Goal: Task Accomplishment & Management: Manage account settings

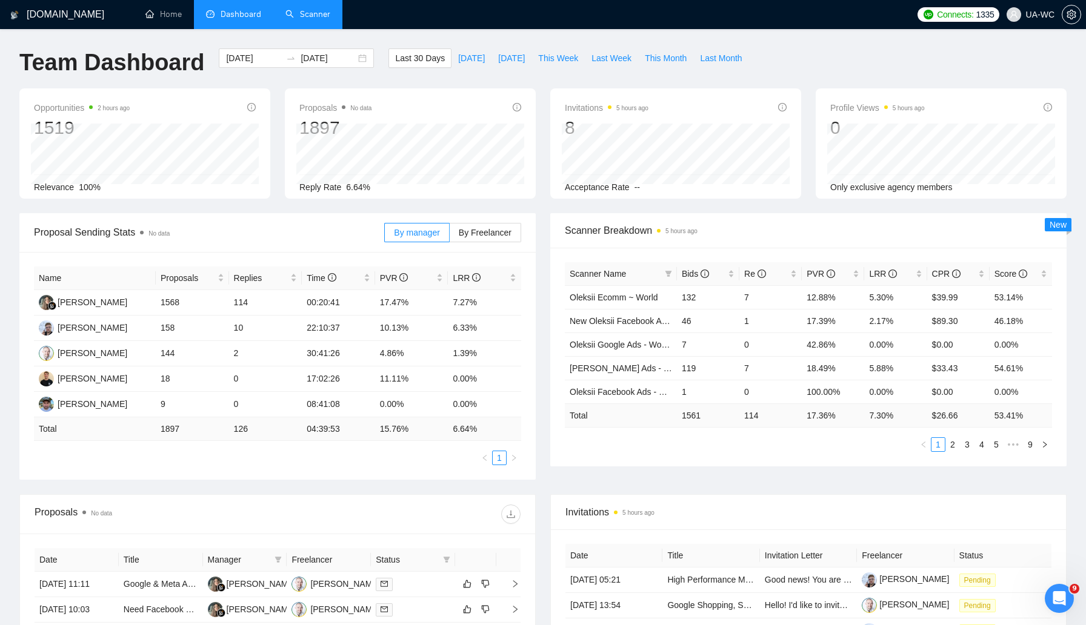
click at [308, 16] on link "Scanner" at bounding box center [307, 14] width 45 height 10
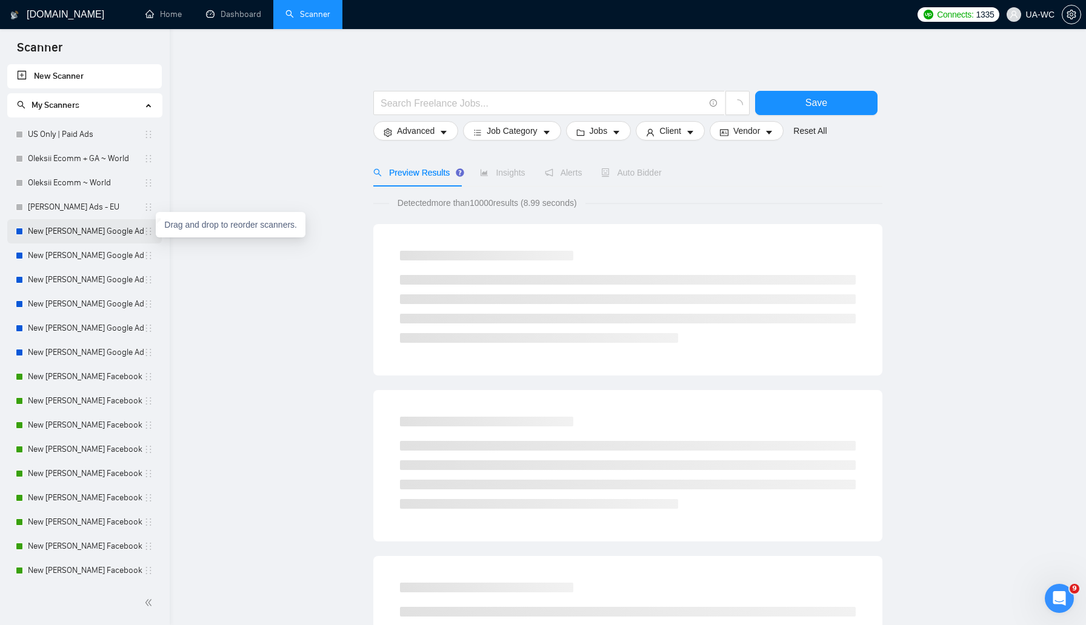
click at [86, 232] on link "New [PERSON_NAME] Google Ads - EU+CH ex Nordic" at bounding box center [86, 231] width 116 height 24
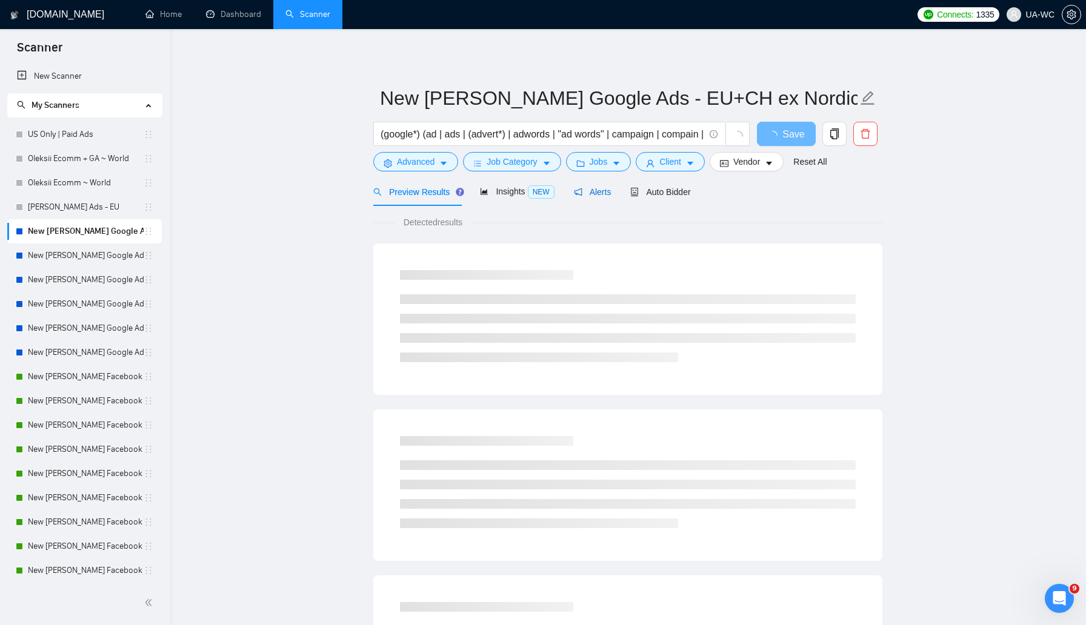
click at [598, 193] on span "Alerts" at bounding box center [593, 192] width 38 height 10
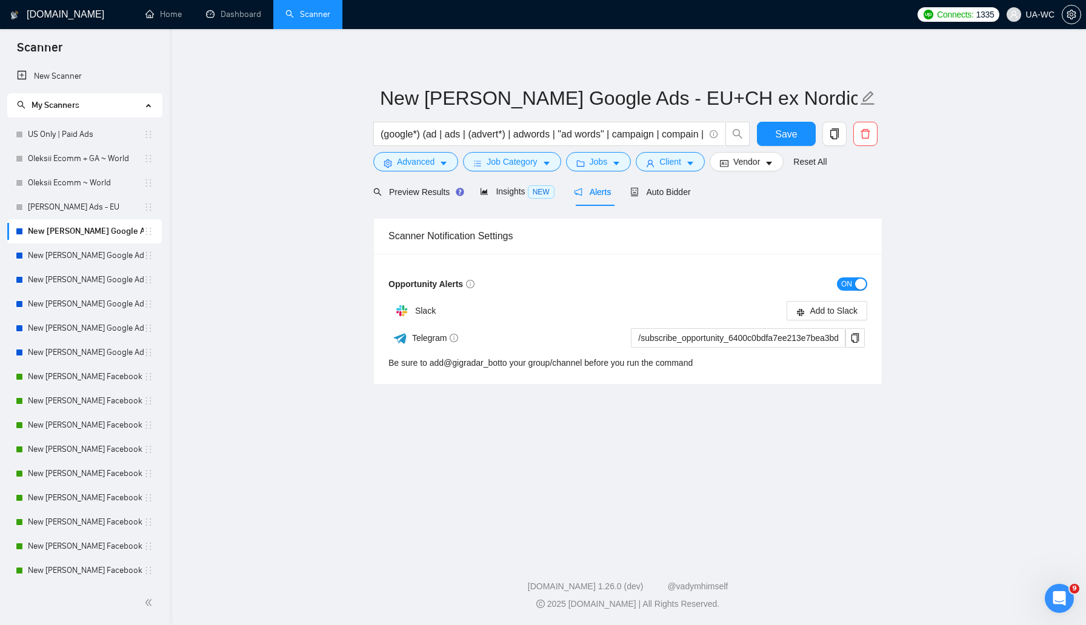
click at [841, 286] on span "ON" at bounding box center [846, 284] width 11 height 13
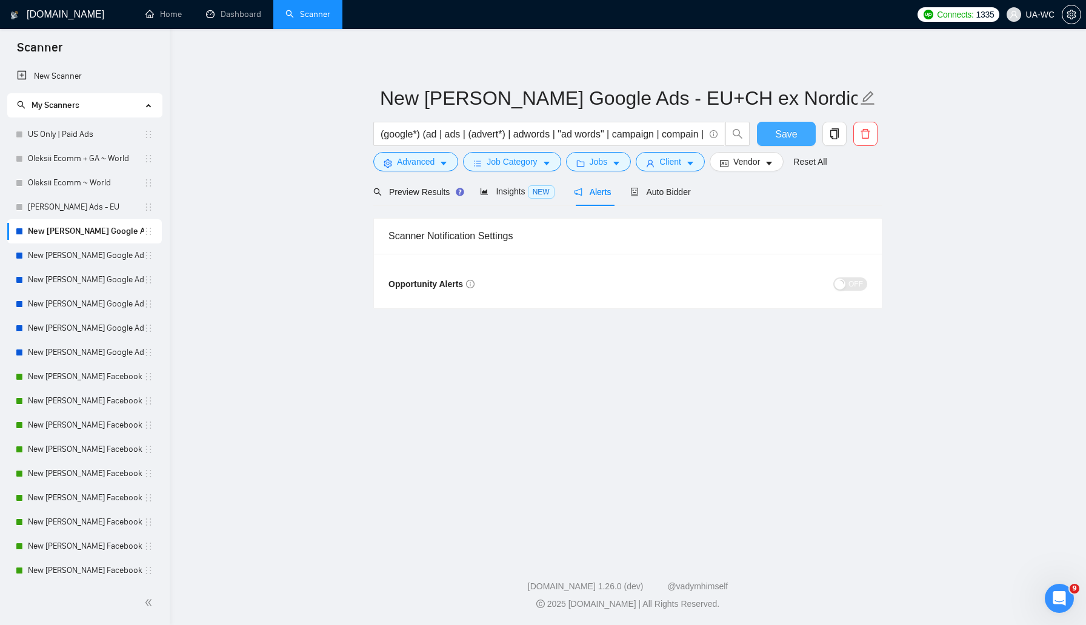
click at [776, 133] on span "Save" at bounding box center [786, 134] width 22 height 15
click at [44, 264] on link "New [PERSON_NAME] Google Ads Other - [GEOGRAPHIC_DATA]|[GEOGRAPHIC_DATA]" at bounding box center [86, 256] width 116 height 24
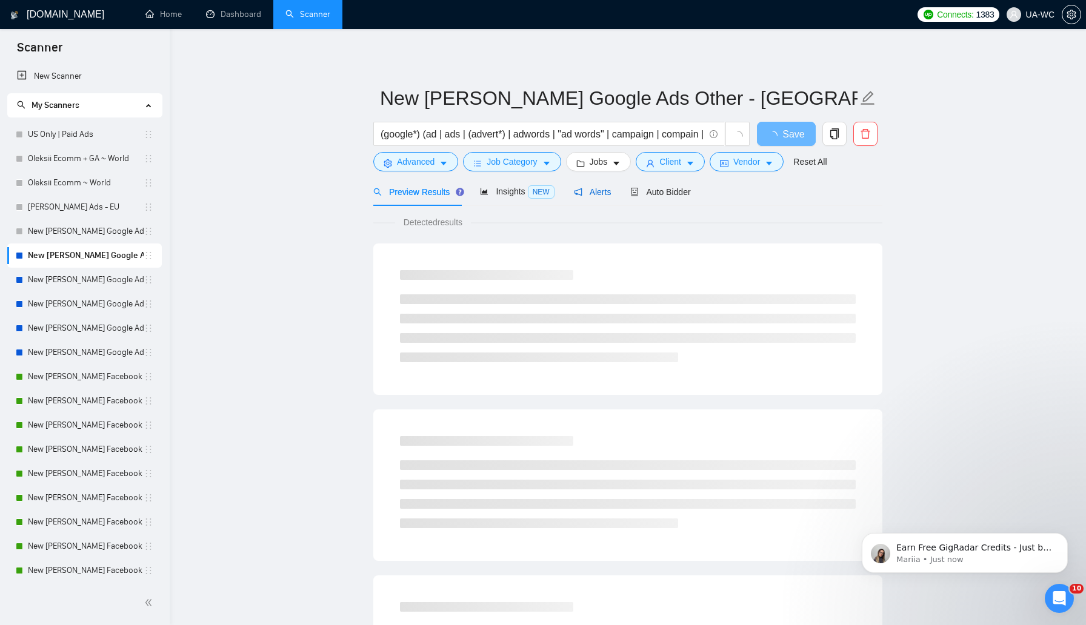
click at [592, 185] on div "Alerts" at bounding box center [593, 191] width 38 height 13
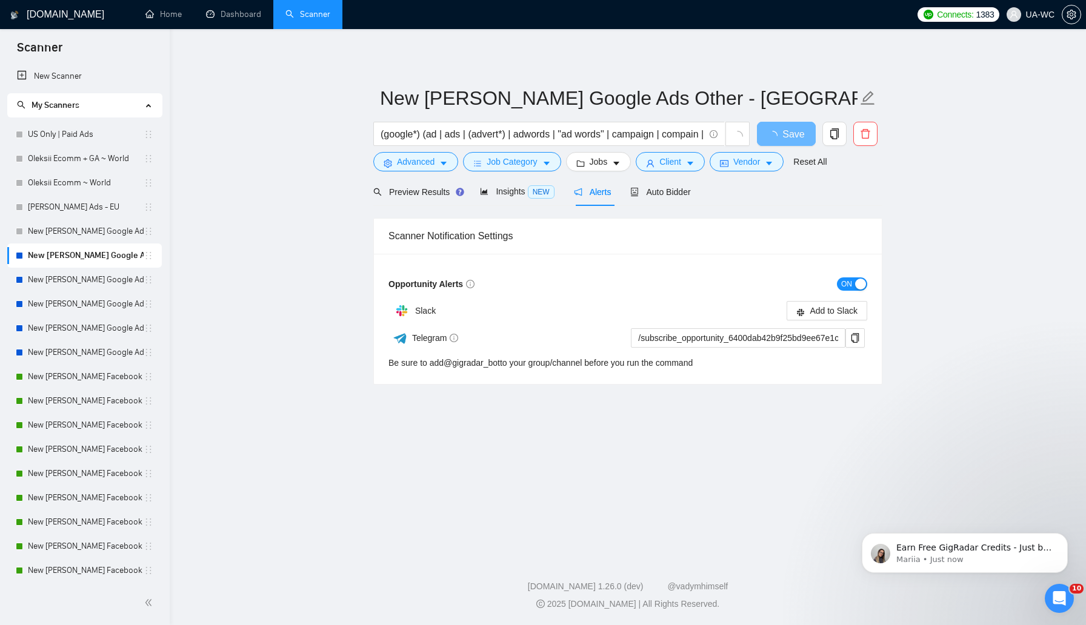
click at [856, 285] on div "button" at bounding box center [860, 284] width 11 height 11
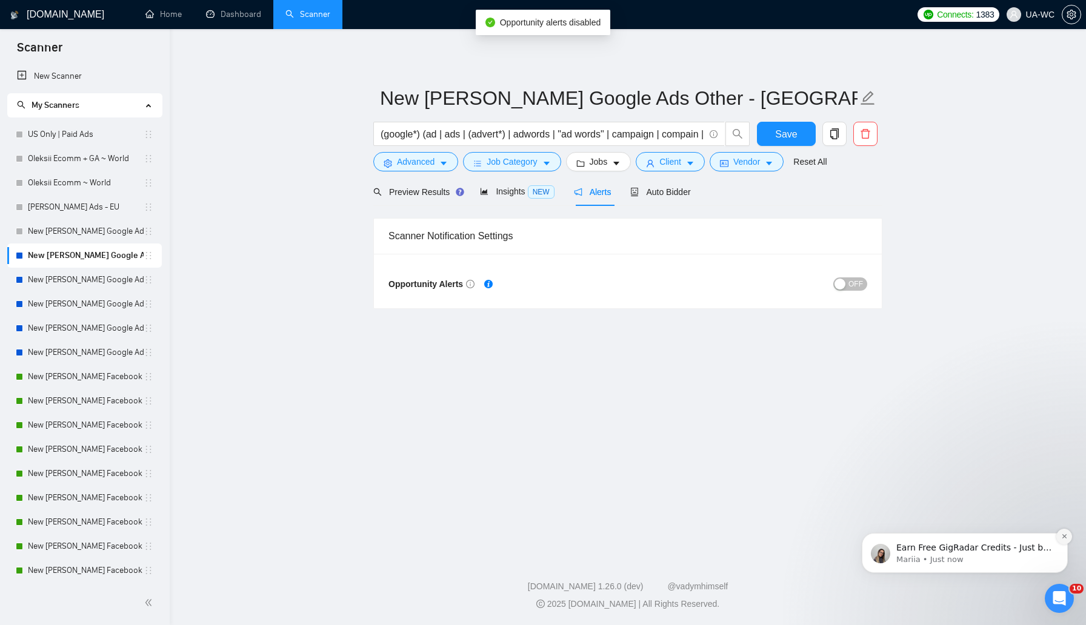
click at [1064, 535] on icon "Dismiss notification" at bounding box center [1064, 536] width 7 height 7
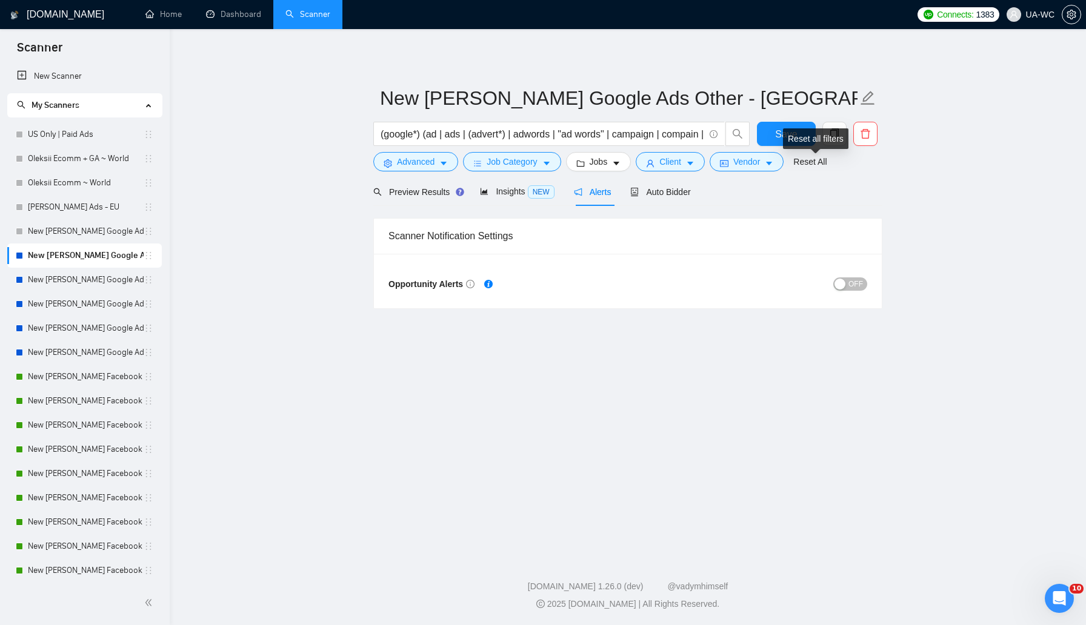
click at [790, 138] on div "Reset all filters" at bounding box center [815, 138] width 65 height 21
click at [772, 138] on button "Save" at bounding box center [786, 134] width 59 height 24
